Goal: Book appointment/travel/reservation

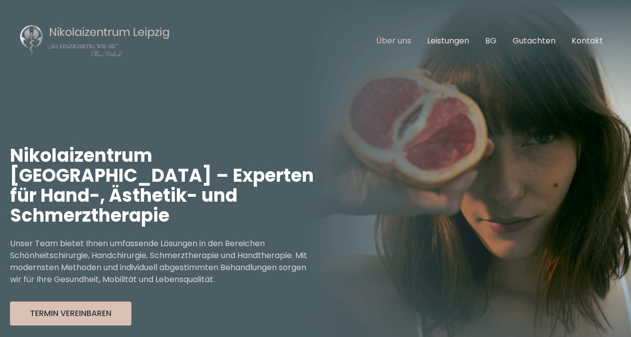
click at [401, 36] on link "Über uns" at bounding box center [393, 40] width 35 height 11
click at [497, 43] on link "BG" at bounding box center [490, 40] width 11 height 11
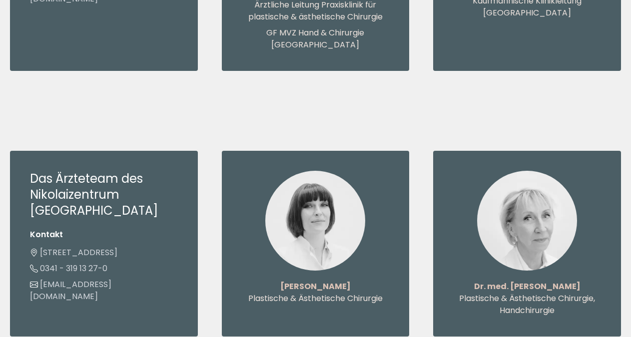
scroll to position [1173, 0]
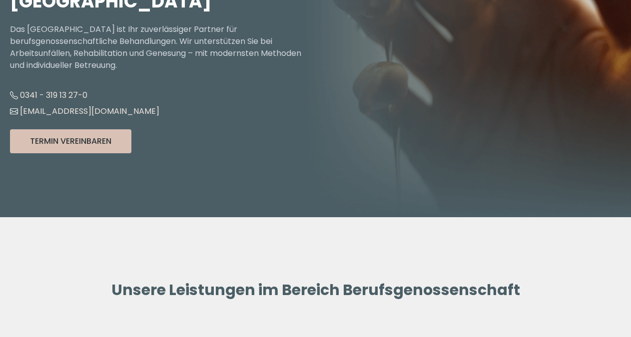
scroll to position [204, 0]
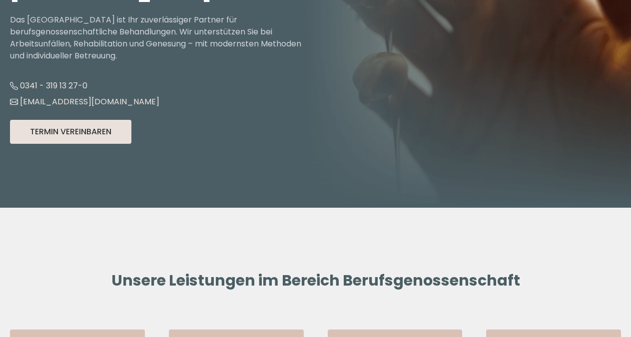
click at [59, 121] on button "Termin Vereinbaren" at bounding box center [70, 132] width 121 height 24
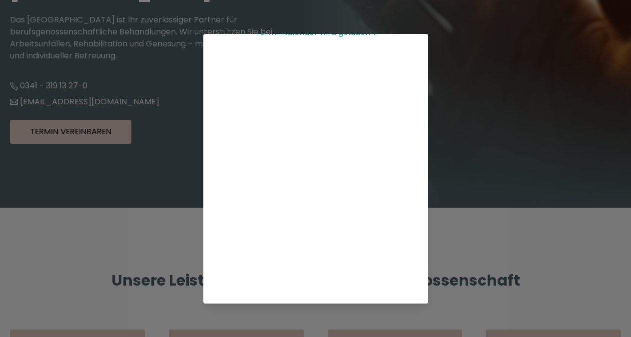
scroll to position [138, 0]
click at [81, 204] on div "Terminkalender wird geladen ..." at bounding box center [315, 168] width 631 height 337
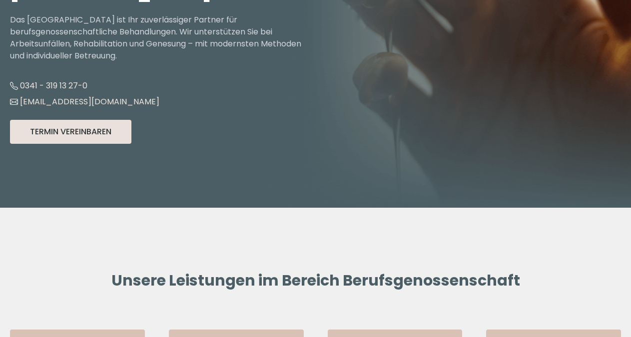
click at [74, 124] on button "Termin Vereinbaren" at bounding box center [70, 132] width 121 height 24
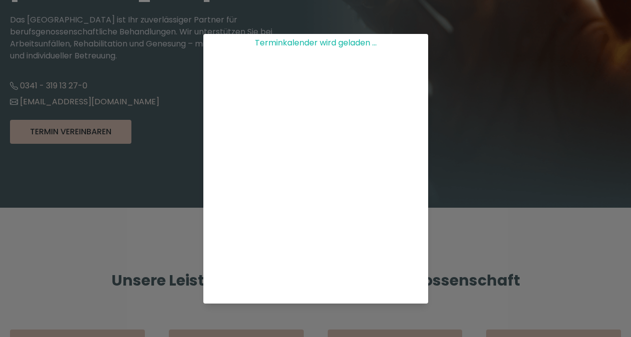
drag, startPoint x: 535, startPoint y: 237, endPoint x: 471, endPoint y: 15, distance: 231.0
click at [535, 235] on div "Terminkalender wird geladen ..." at bounding box center [315, 168] width 631 height 337
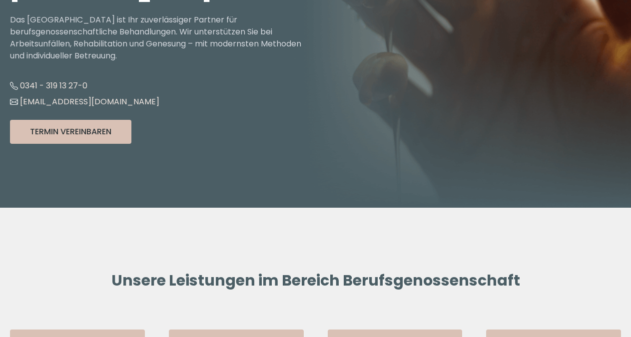
scroll to position [0, 0]
